Goal: Task Accomplishment & Management: Manage account settings

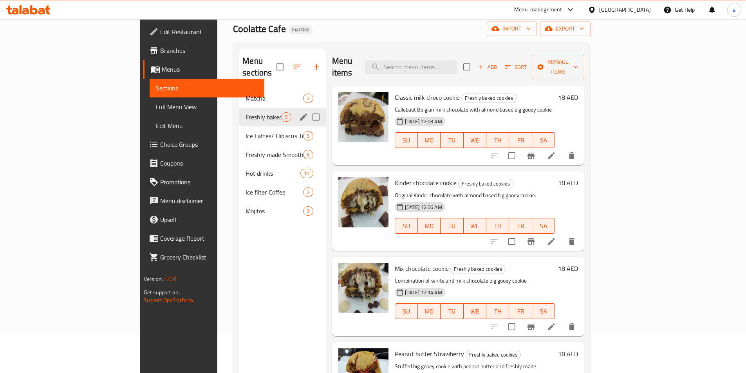
scroll to position [74, 0]
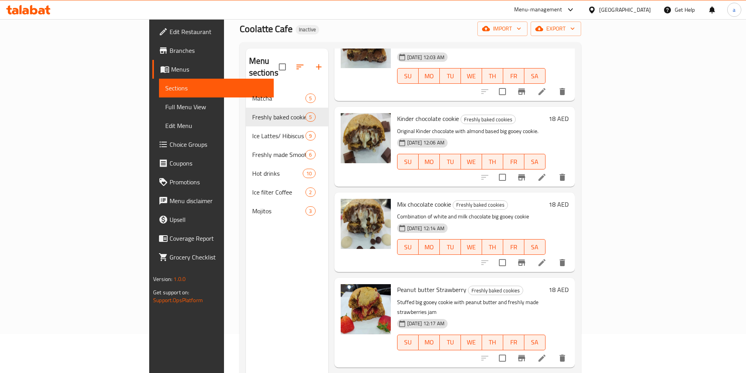
click at [165, 104] on span "Full Menu View" at bounding box center [216, 106] width 102 height 9
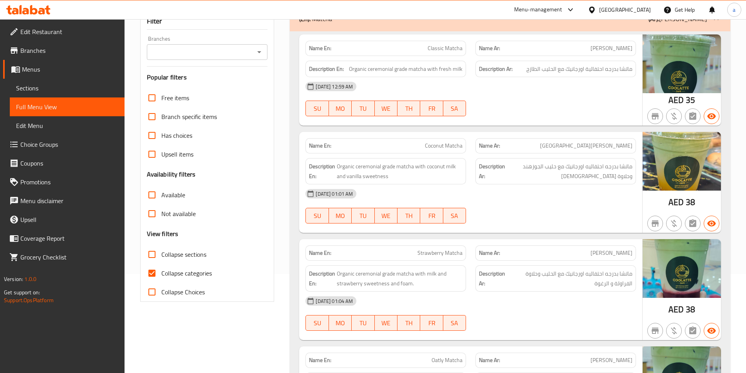
scroll to position [117, 0]
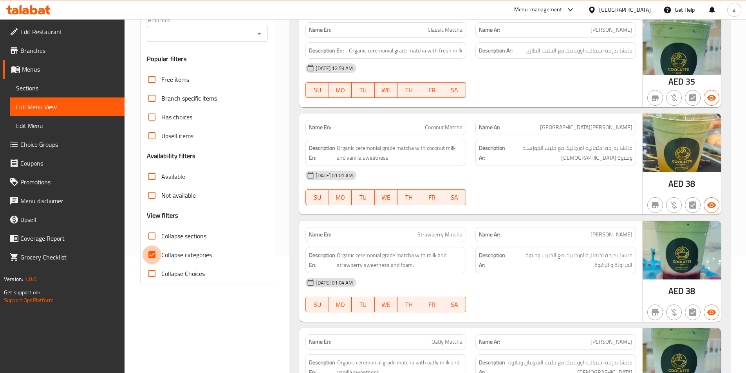
click at [152, 258] on input "Collapse categories" at bounding box center [152, 254] width 19 height 19
checkbox input "false"
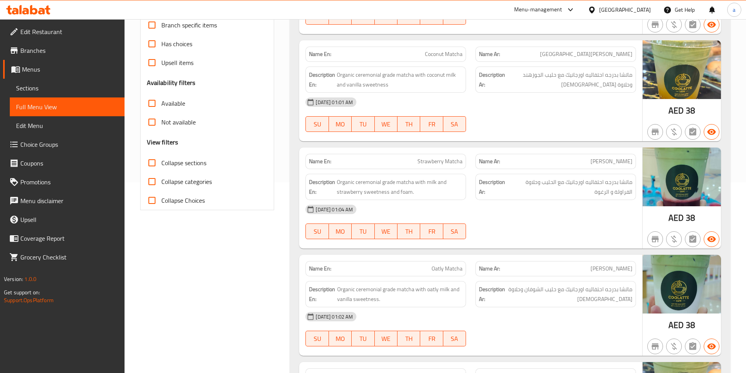
scroll to position [196, 0]
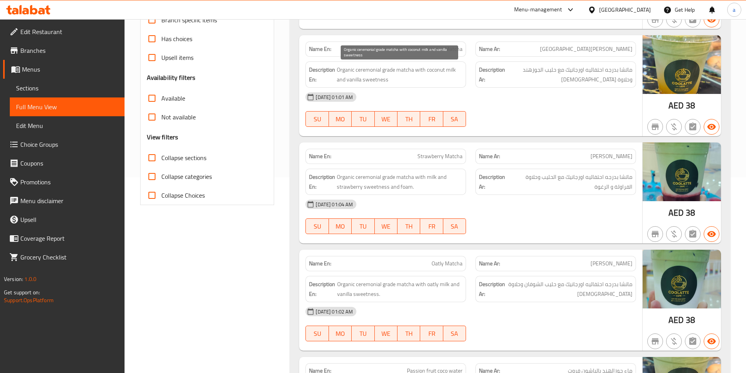
click at [382, 70] on span "Organic ceremonial grade matcha with coconut milk and vanilla sweetness" at bounding box center [400, 74] width 126 height 19
click at [388, 70] on span "Organic ceremonial grade matcha with coconut milk and vanilla sweetness" at bounding box center [400, 74] width 126 height 19
copy span "grade"
click at [569, 97] on div "[DATE] 01:01 AM" at bounding box center [471, 97] width 340 height 19
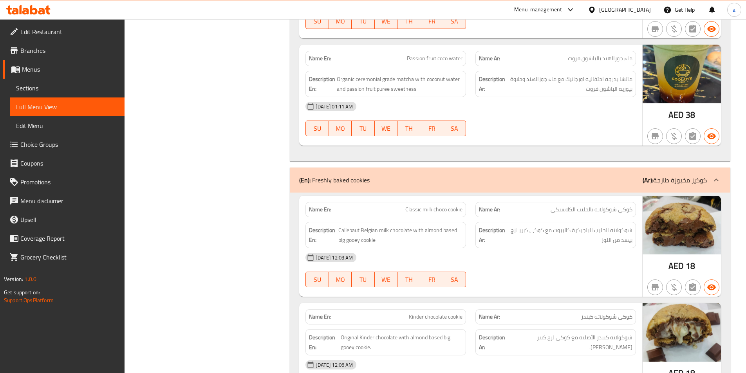
scroll to position [509, 0]
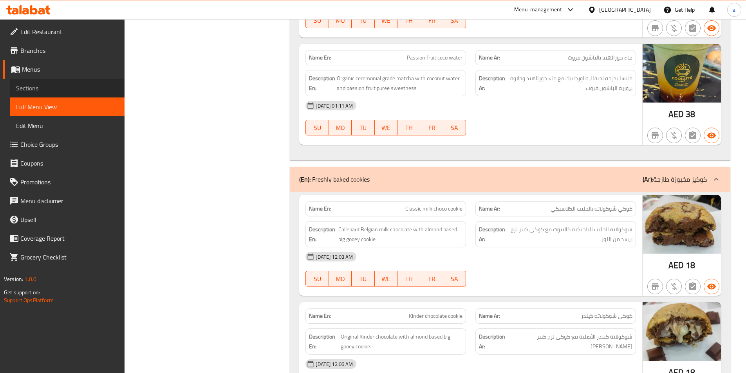
click at [46, 90] on span "Sections" at bounding box center [67, 87] width 102 height 9
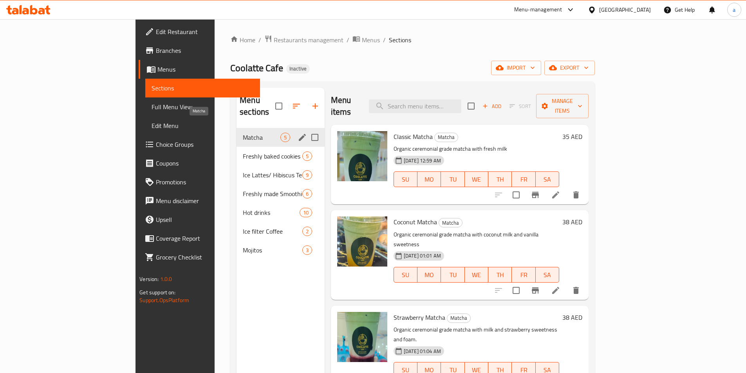
click at [243, 133] on span "Matcha" at bounding box center [262, 137] width 38 height 9
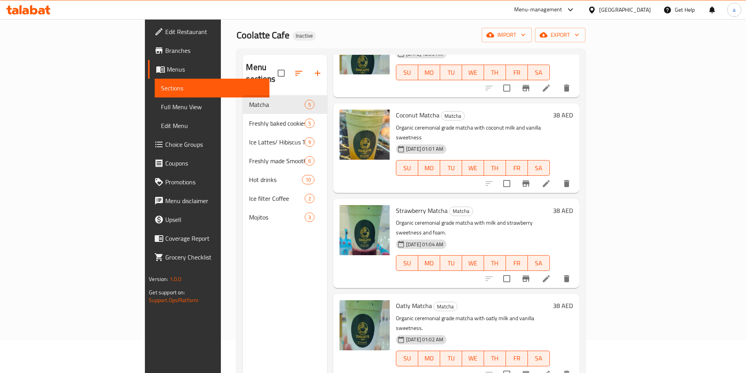
scroll to position [110, 0]
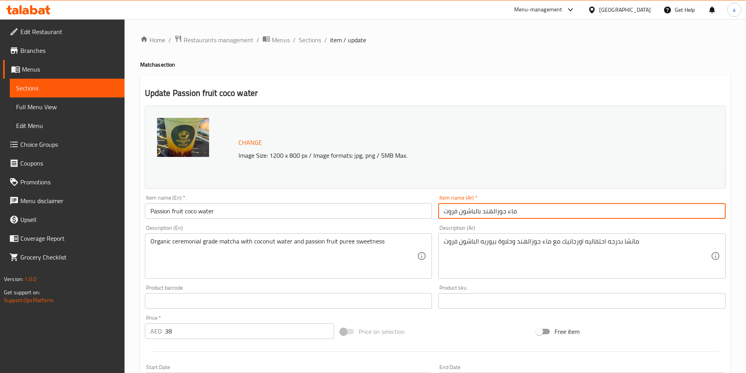
drag, startPoint x: 483, startPoint y: 214, endPoint x: 504, endPoint y: 215, distance: 21.5
click at [504, 215] on input "ماء جوزالهند بالباشون فروت" at bounding box center [581, 211] width 287 height 16
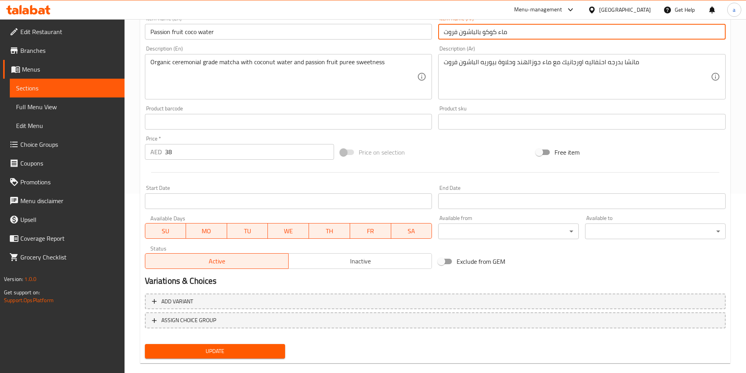
scroll to position [191, 0]
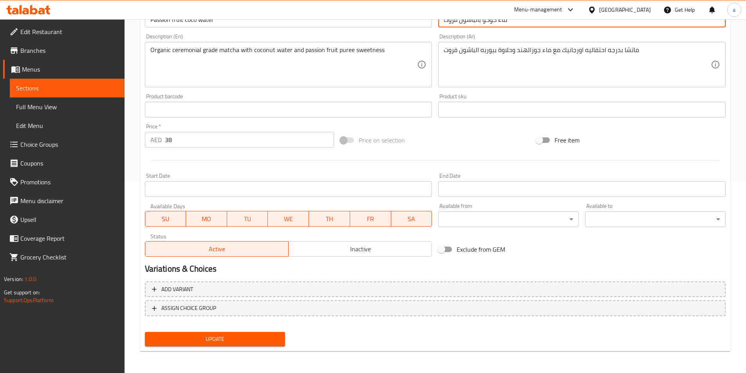
type input "ماء كوكو بالباشون فروت"
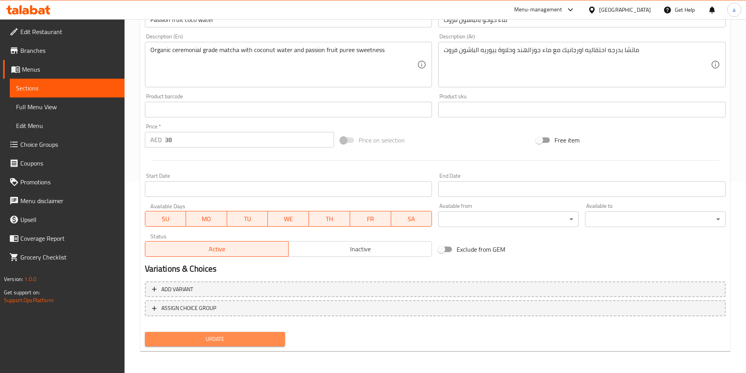
click at [280, 345] on button "Update" at bounding box center [215, 339] width 141 height 14
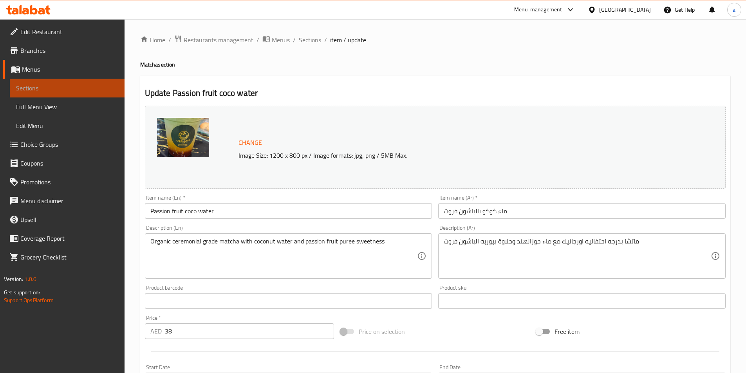
click at [54, 92] on span "Sections" at bounding box center [67, 87] width 102 height 9
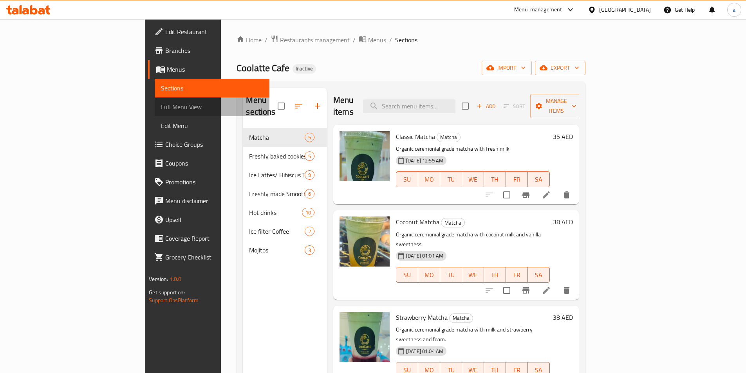
click at [161, 110] on span "Full Menu View" at bounding box center [212, 106] width 102 height 9
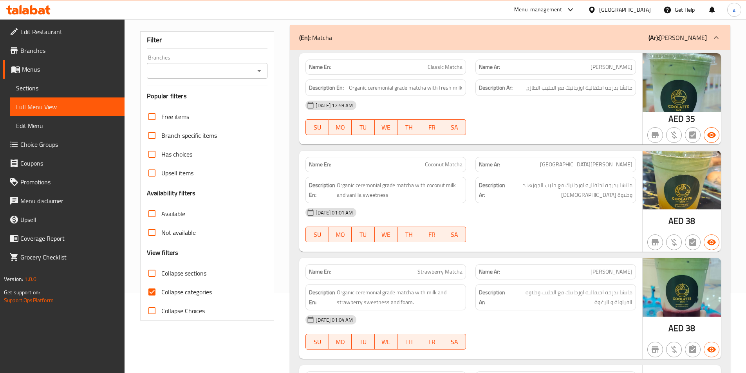
scroll to position [117, 0]
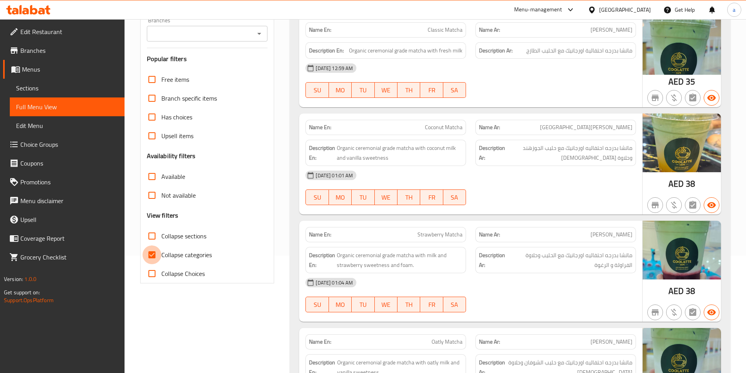
click at [147, 251] on input "Collapse categories" at bounding box center [152, 254] width 19 height 19
checkbox input "false"
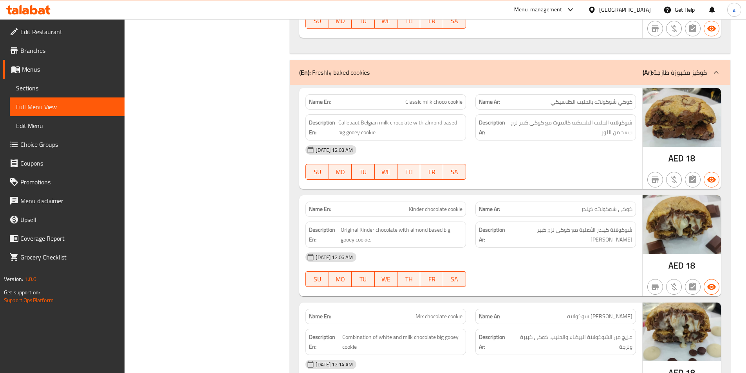
scroll to position [626, 0]
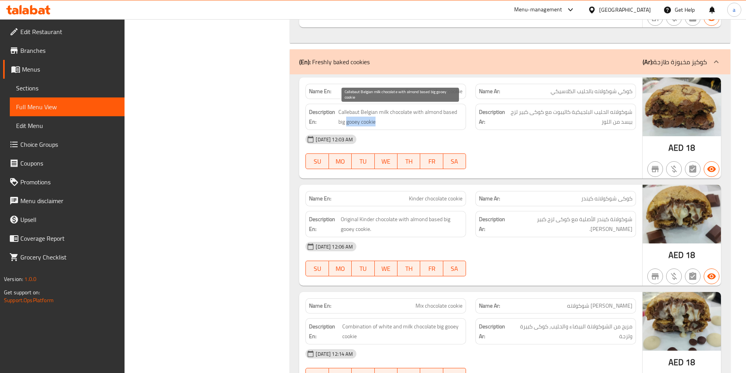
drag, startPoint x: 347, startPoint y: 123, endPoint x: 375, endPoint y: 121, distance: 28.3
click at [375, 121] on span "Callebaut Belgian milk chocolate with almond based big gooey cookie" at bounding box center [400, 116] width 124 height 19
copy span "gooey cookie"
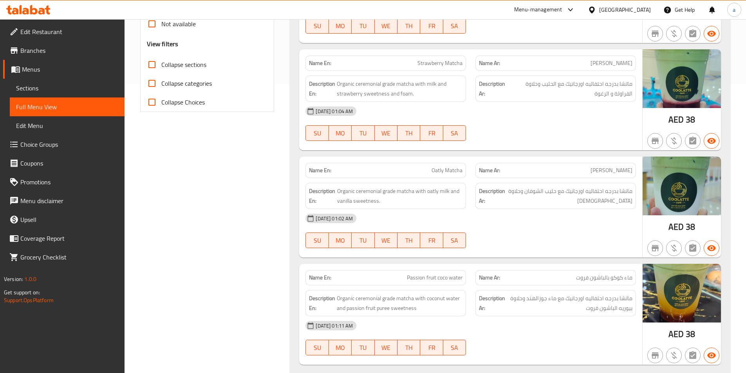
scroll to position [0, 0]
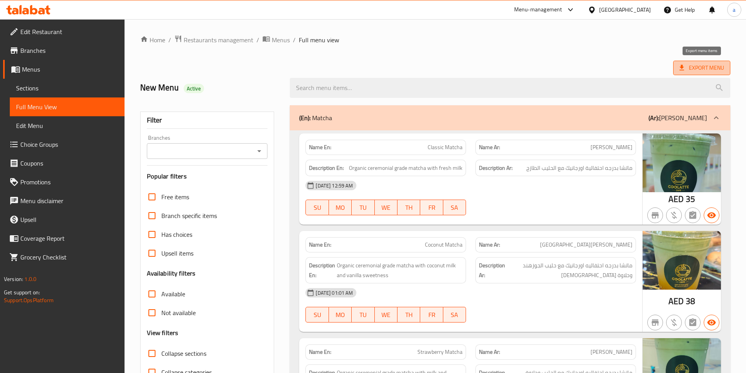
click at [705, 72] on span "Export Menu" at bounding box center [701, 68] width 45 height 10
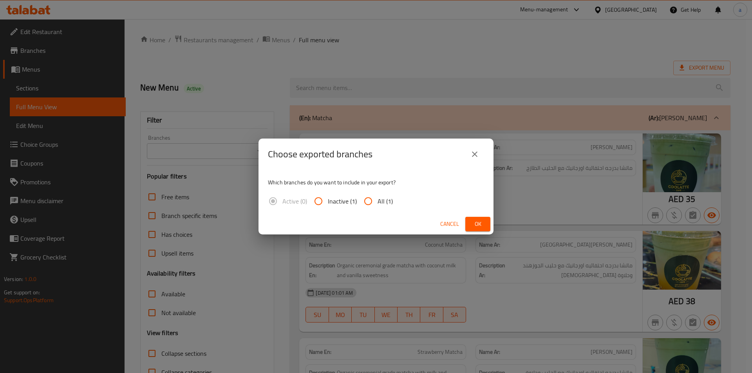
click at [373, 202] on input "All (1)" at bounding box center [368, 201] width 19 height 19
radio input "true"
click at [479, 225] on span "Ok" at bounding box center [477, 224] width 13 height 10
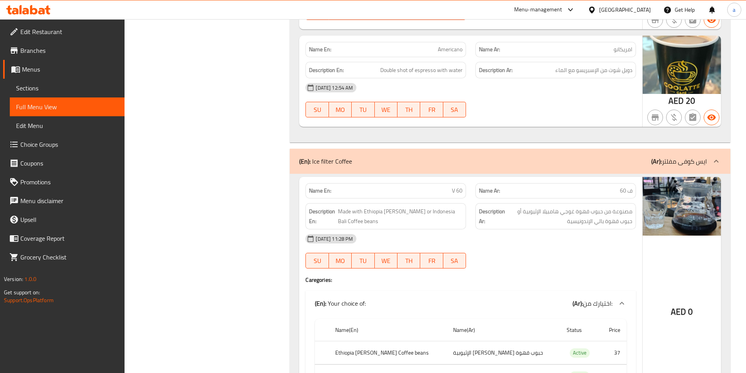
scroll to position [3885, 0]
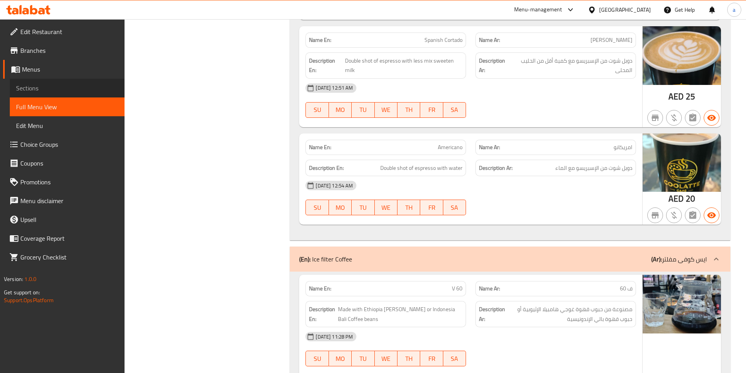
click at [75, 87] on span "Sections" at bounding box center [67, 87] width 102 height 9
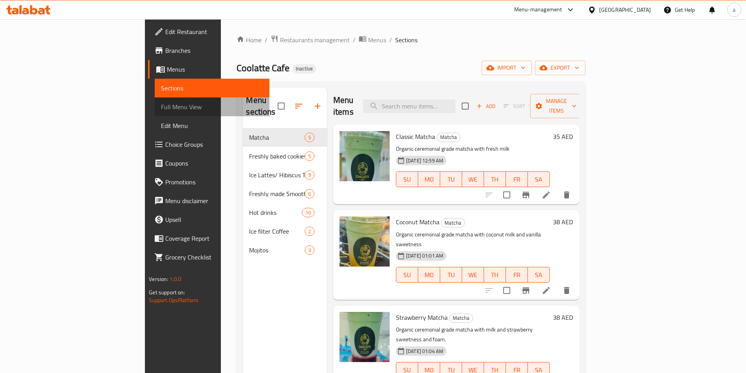
click at [161, 104] on span "Full Menu View" at bounding box center [212, 106] width 102 height 9
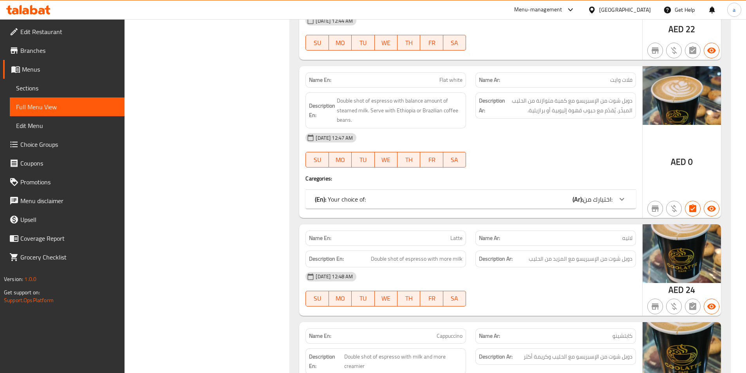
scroll to position [3406, 0]
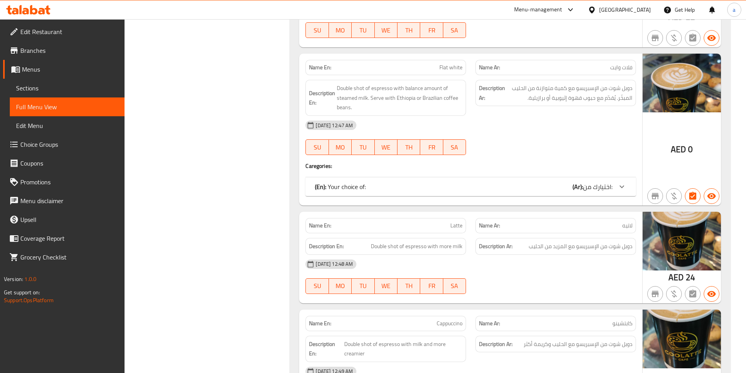
click at [601, 181] on span "اختيارك من:" at bounding box center [597, 187] width 29 height 12
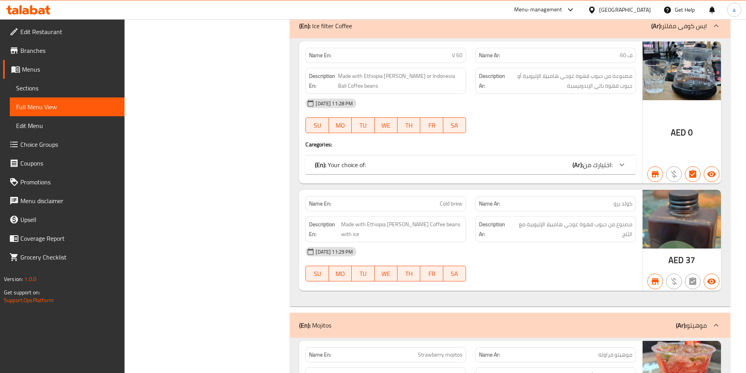
scroll to position [4150, 0]
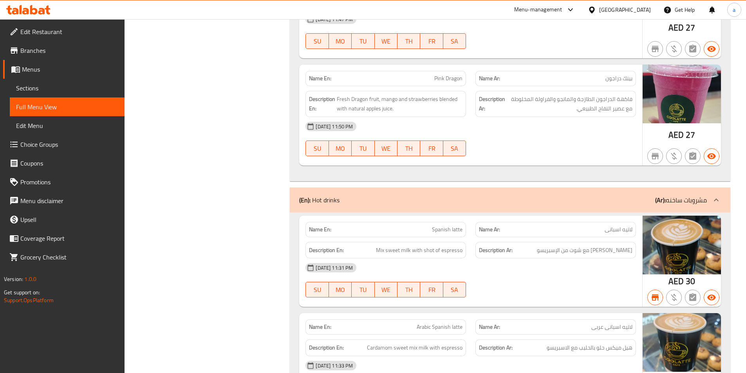
scroll to position [2701, 0]
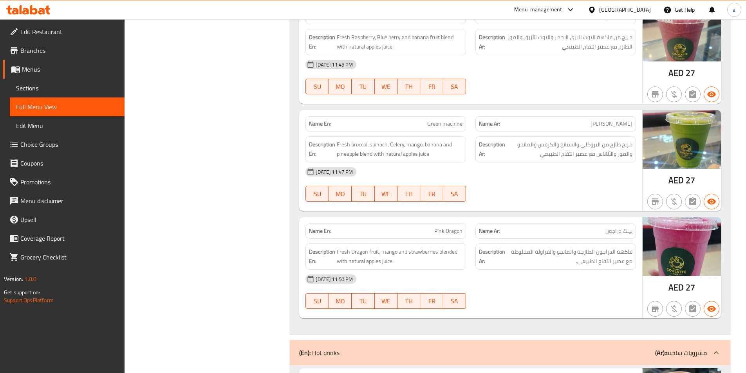
click at [61, 82] on link "Sections" at bounding box center [67, 88] width 115 height 19
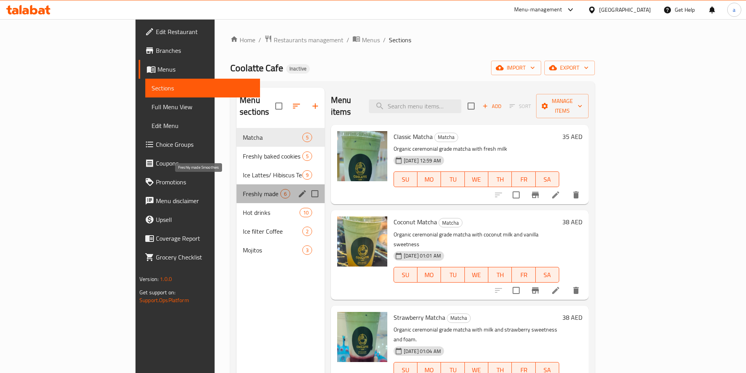
click at [243, 189] on span "Freshly made Smoothies" at bounding box center [262, 193] width 38 height 9
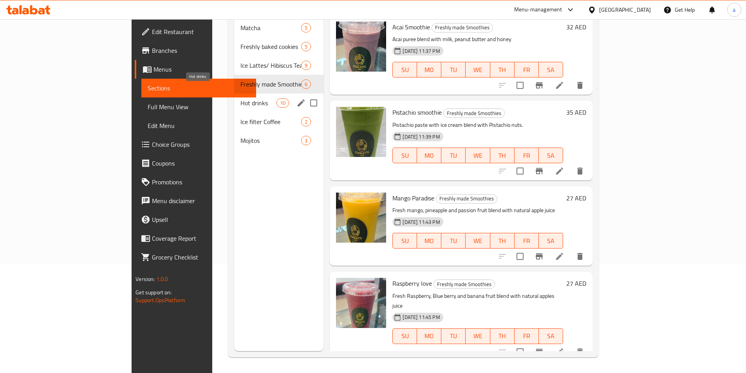
click at [240, 98] on span "Hot drinks" at bounding box center [258, 102] width 36 height 9
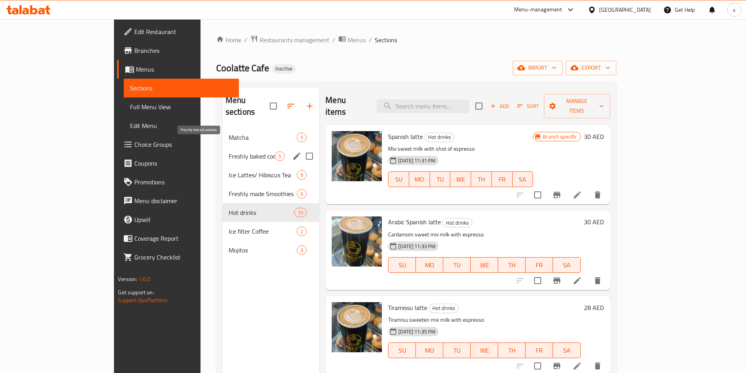
click at [229, 152] on span "Freshly baked cookies" at bounding box center [252, 156] width 46 height 9
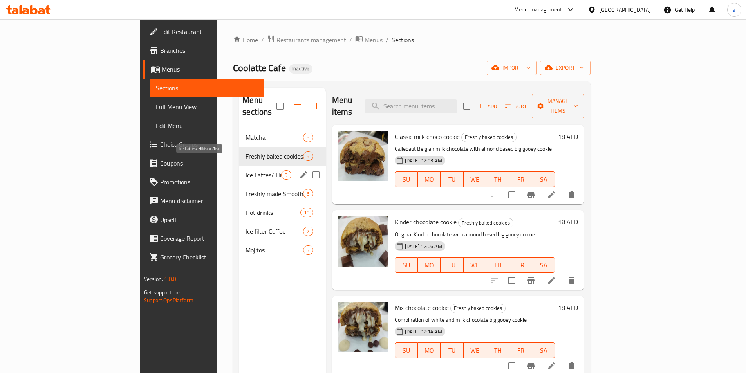
click at [245, 170] on span "Ice Lattes/ Hibiscus Tea" at bounding box center [263, 174] width 36 height 9
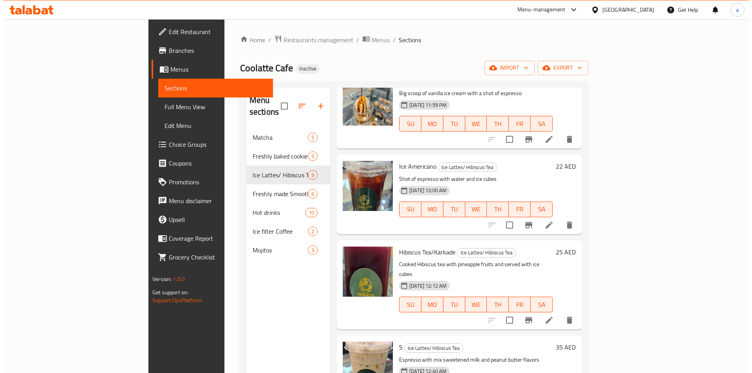
scroll to position [416, 0]
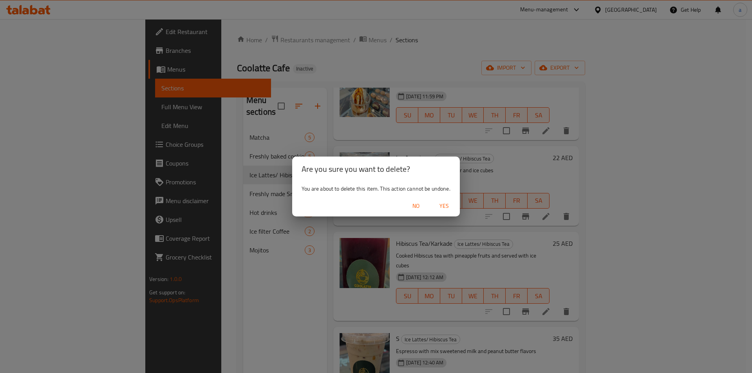
click at [445, 207] on span "Yes" at bounding box center [444, 206] width 19 height 10
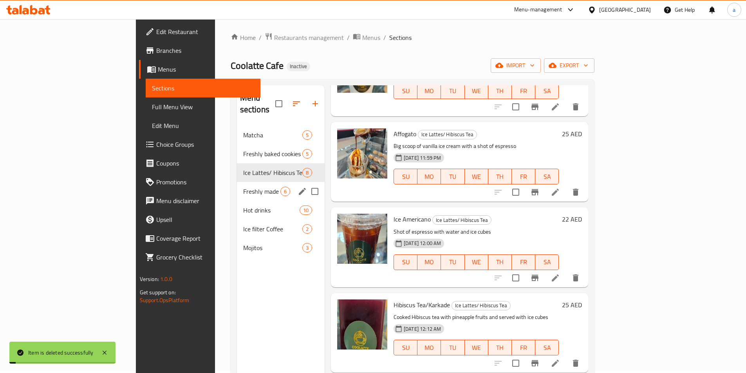
scroll to position [331, 0]
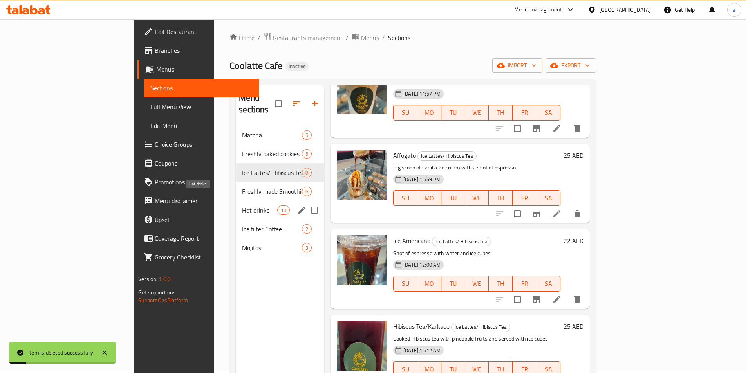
click at [242, 206] on span "Hot drinks" at bounding box center [259, 210] width 35 height 9
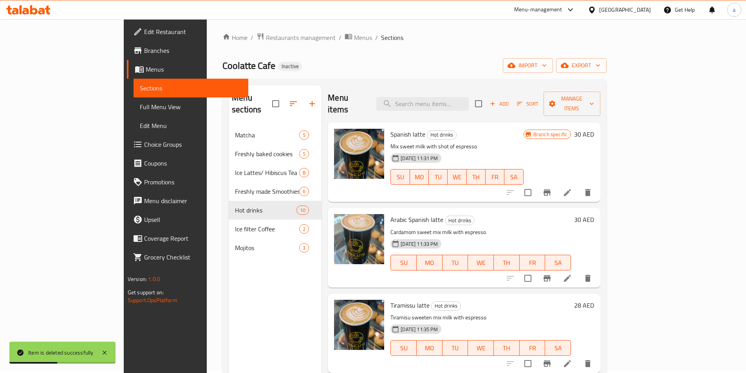
click at [496, 100] on icon "button" at bounding box center [492, 103] width 7 height 7
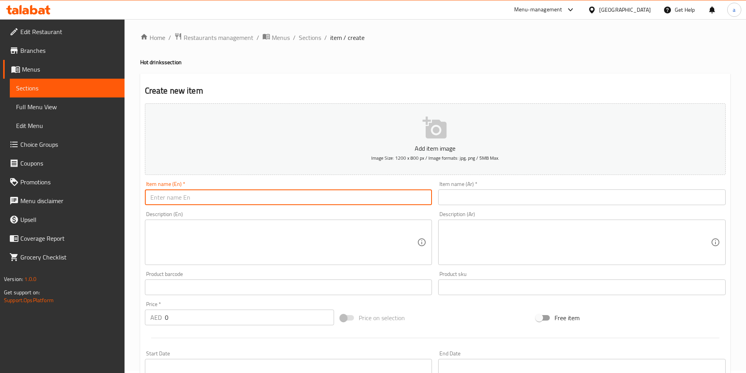
click at [229, 200] on input "text" at bounding box center [288, 197] width 287 height 16
paste input "Nuts latte"
type input "Nuts latte"
click at [484, 199] on input "text" at bounding box center [581, 197] width 287 height 16
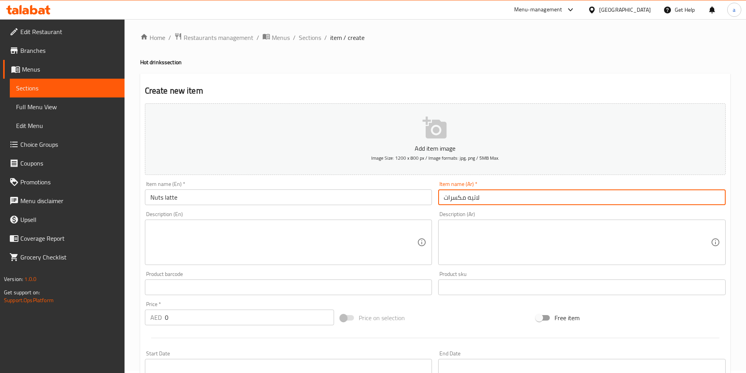
type input "لاتيه مكسرات"
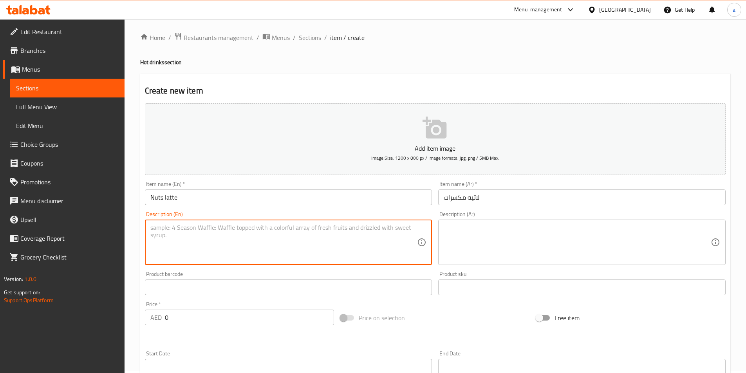
click at [321, 227] on textarea at bounding box center [283, 242] width 267 height 37
paste textarea "Double shot of espresso, crunchy peanut butter, hazelnut syrup and Spanish milk…"
type textarea "Double shot of espresso, crunchy peanut butter, hazelnut syrup and Spanish milk…"
click at [482, 235] on textarea at bounding box center [577, 242] width 267 height 37
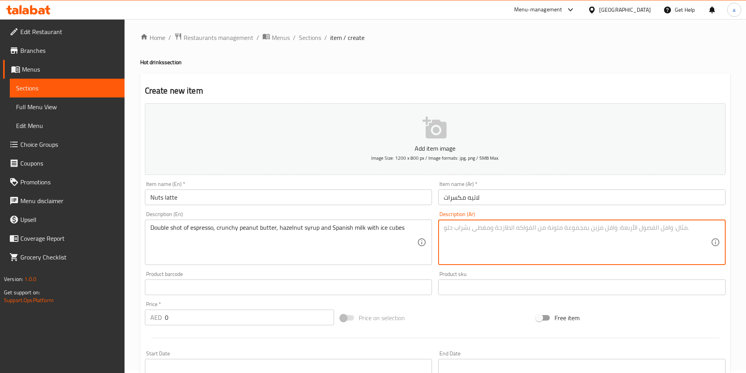
paste textarea "جرعة مضاعفة من الإسبريسو، زبدة الفول السوداني المقرمشة، شراب البندق والحليب الإ…"
drag, startPoint x: 655, startPoint y: 231, endPoint x: 690, endPoint y: 232, distance: 34.9
click at [690, 232] on textarea "جرعة مضاعفة من الإسبريسو، زبدة الفول السوداني المقرمشة، شراب البندق والحليب الإ…" at bounding box center [577, 242] width 267 height 37
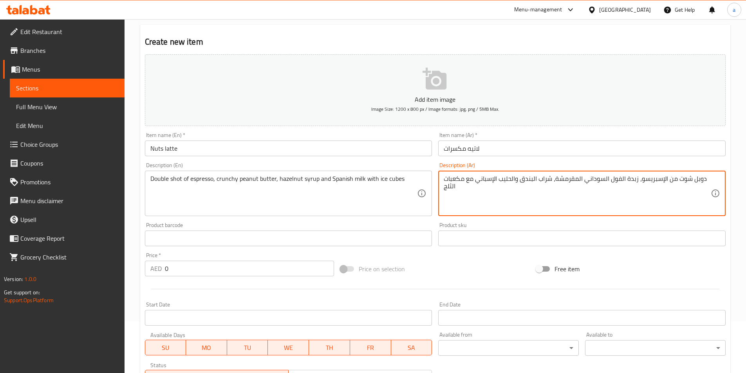
scroll to position [81, 0]
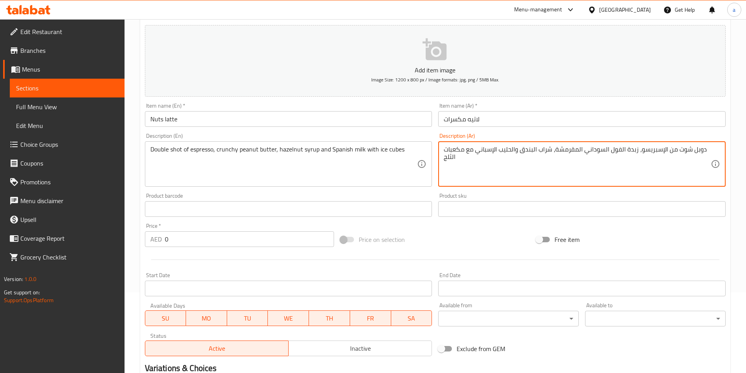
type textarea "دوبل شوت من الإسبريسو، زبدة الفول السوداني المقرمشة، شراب البندق والحليب الإسبا…"
click at [167, 240] on input "0" at bounding box center [250, 239] width 170 height 16
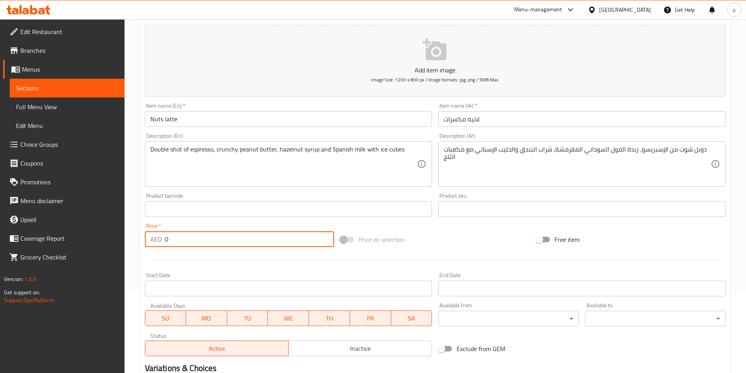
click at [167, 240] on input "0" at bounding box center [250, 239] width 170 height 16
click at [166, 240] on input "0" at bounding box center [250, 239] width 170 height 16
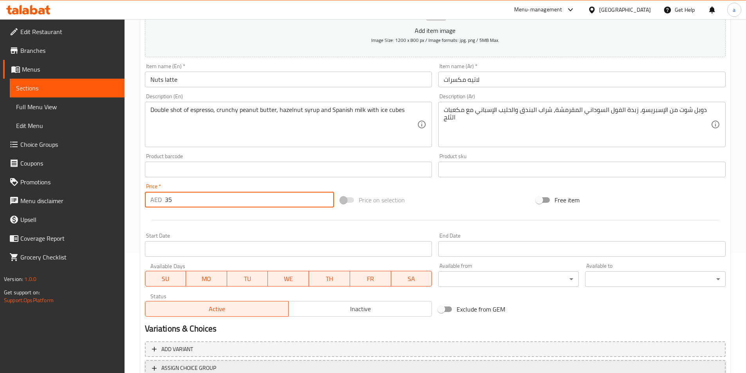
scroll to position [180, 0]
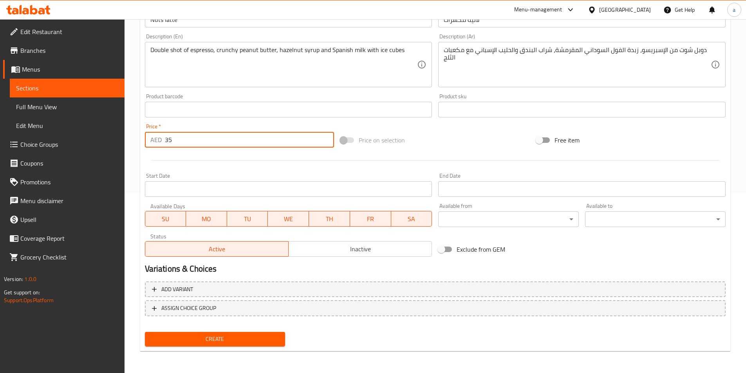
type input "35"
click at [214, 339] on span "Create" at bounding box center [215, 339] width 128 height 10
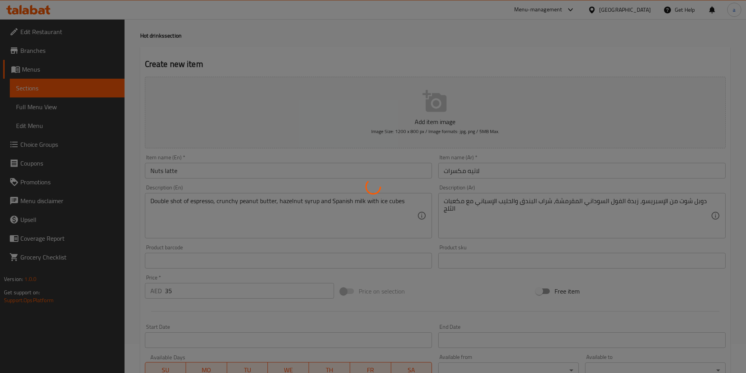
type input "0"
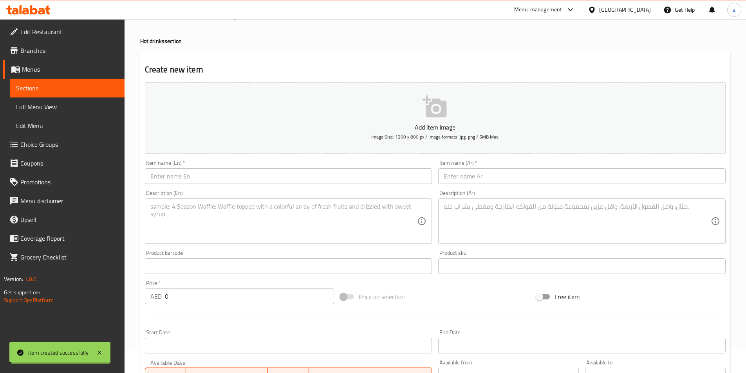
scroll to position [0, 0]
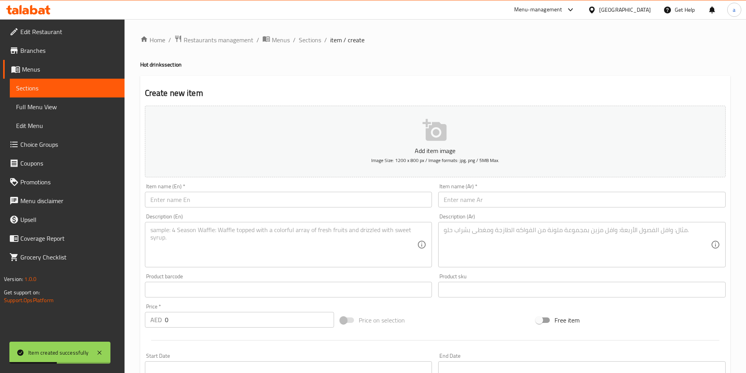
click at [66, 92] on span "Sections" at bounding box center [67, 87] width 102 height 9
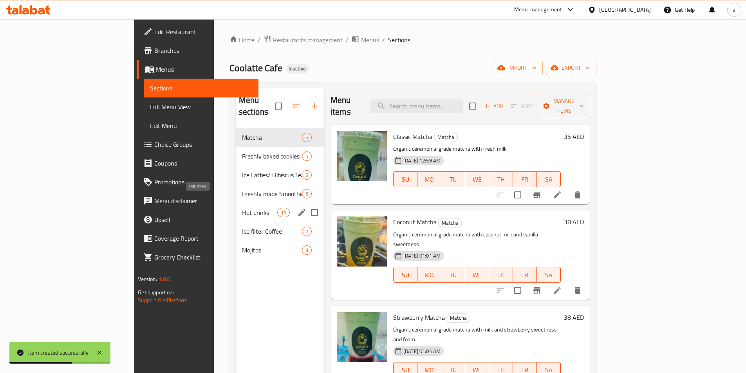
click at [242, 208] on span "Hot drinks" at bounding box center [259, 212] width 35 height 9
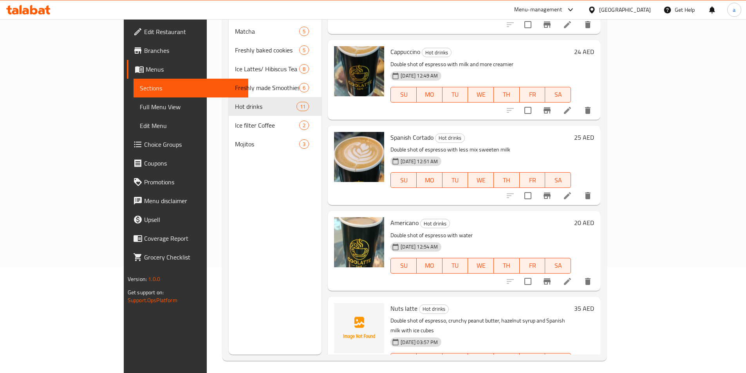
scroll to position [110, 0]
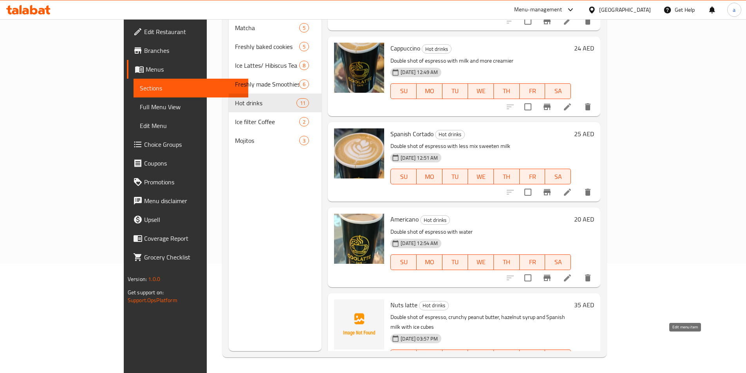
click at [571, 370] on icon at bounding box center [567, 373] width 7 height 7
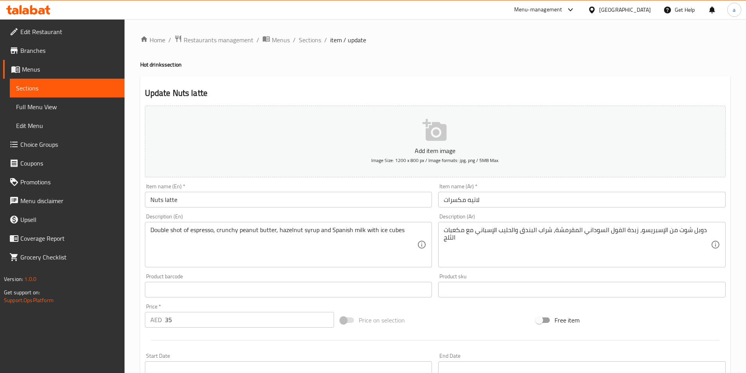
click at [43, 108] on span "Full Menu View" at bounding box center [67, 106] width 102 height 9
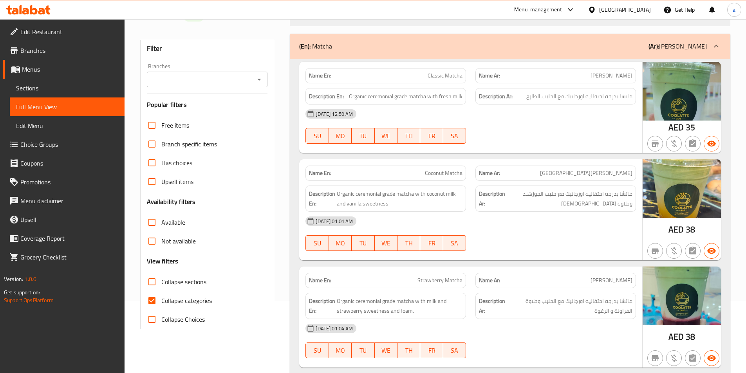
scroll to position [78, 0]
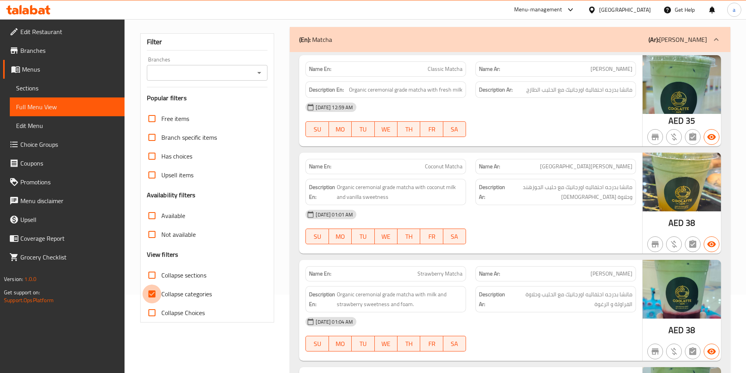
click at [154, 296] on input "Collapse categories" at bounding box center [152, 294] width 19 height 19
checkbox input "false"
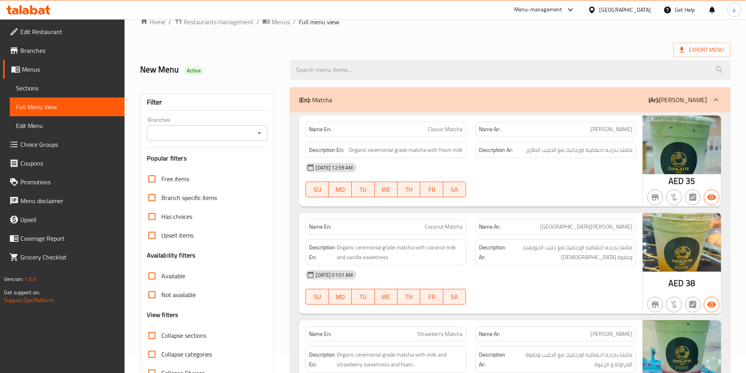
scroll to position [0, 0]
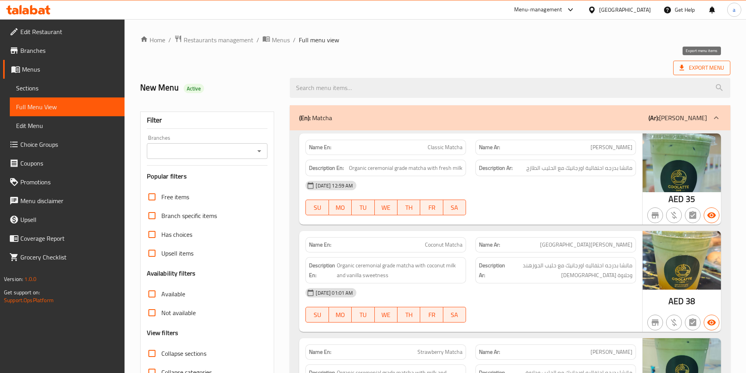
click at [675, 68] on span "Export Menu" at bounding box center [701, 68] width 57 height 14
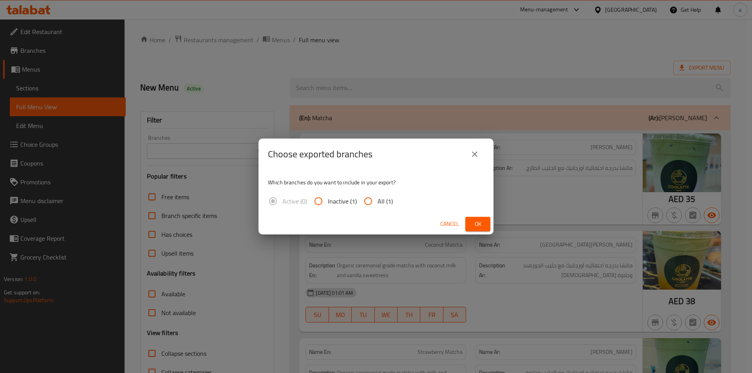
click at [388, 197] on span "All (1)" at bounding box center [384, 201] width 15 height 9
click at [377, 197] on input "All (1)" at bounding box center [368, 201] width 19 height 19
radio input "true"
click at [474, 228] on span "Ok" at bounding box center [477, 224] width 13 height 10
